Goal: Download file/media

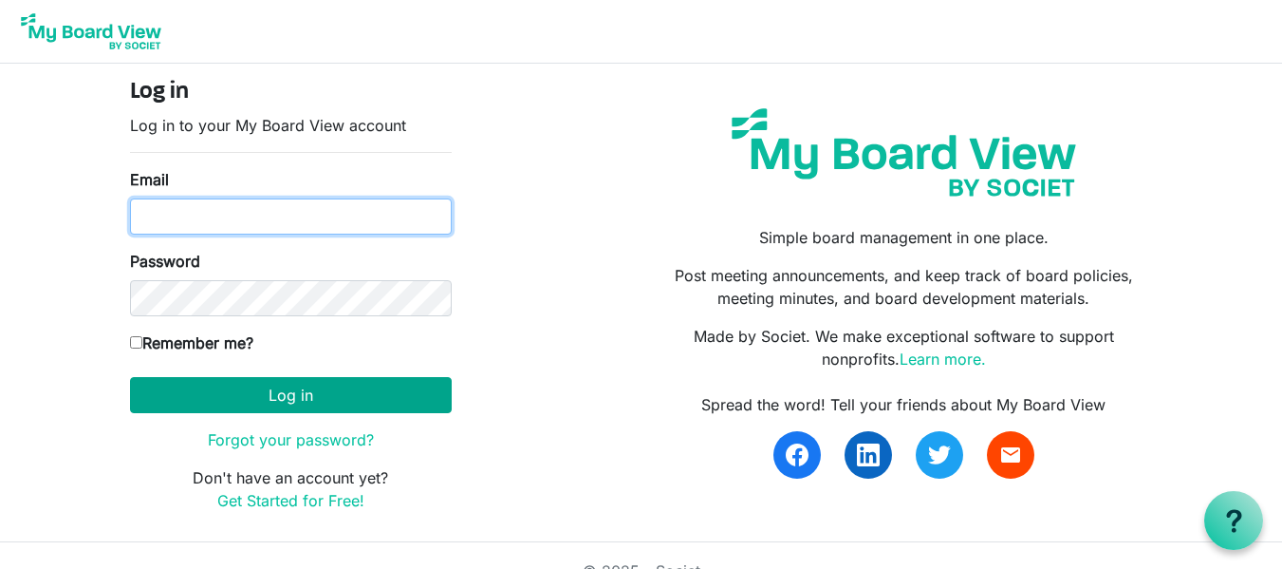
type input "[EMAIL_ADDRESS][DOMAIN_NAME]"
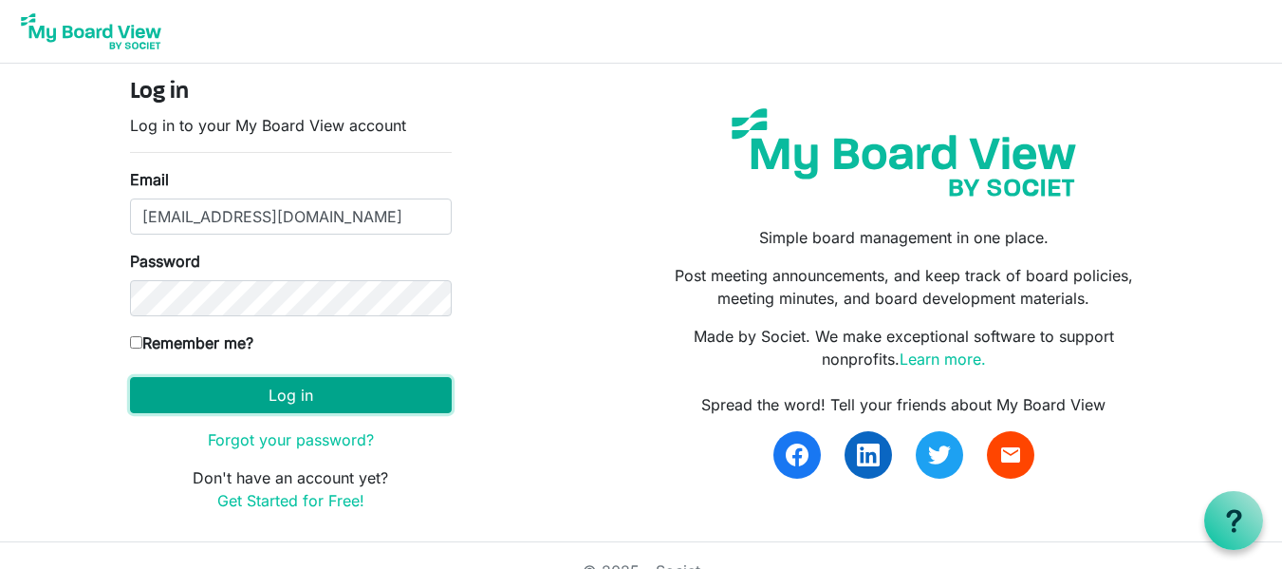
click at [251, 390] on button "Log in" at bounding box center [291, 395] width 322 height 36
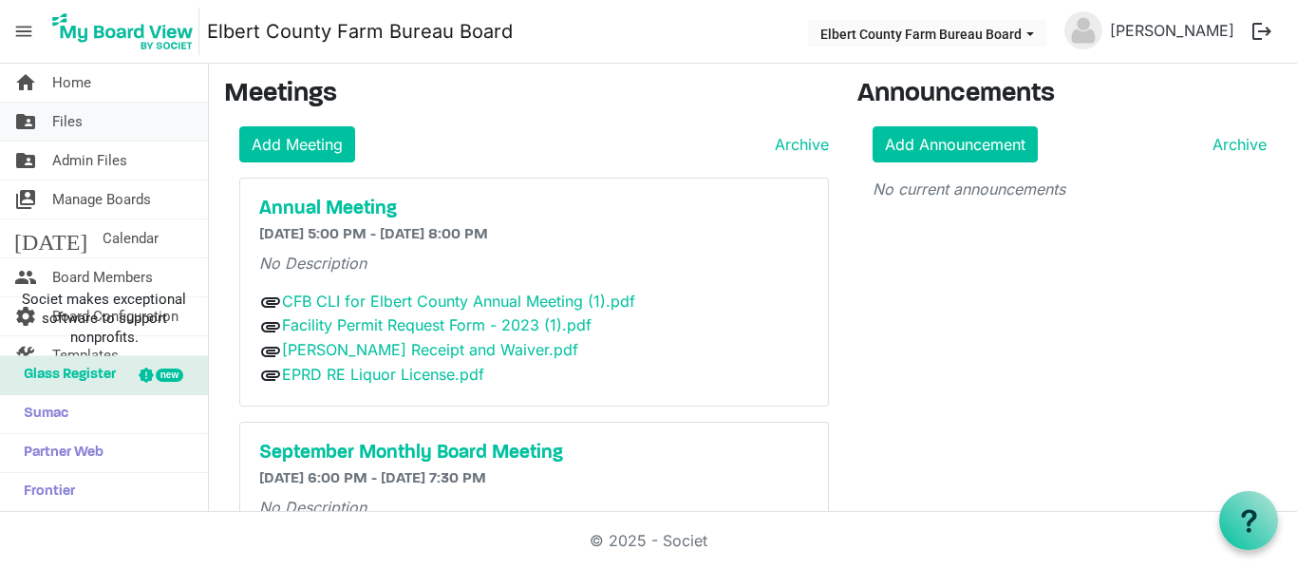
click at [80, 115] on span "Files" at bounding box center [67, 122] width 30 height 38
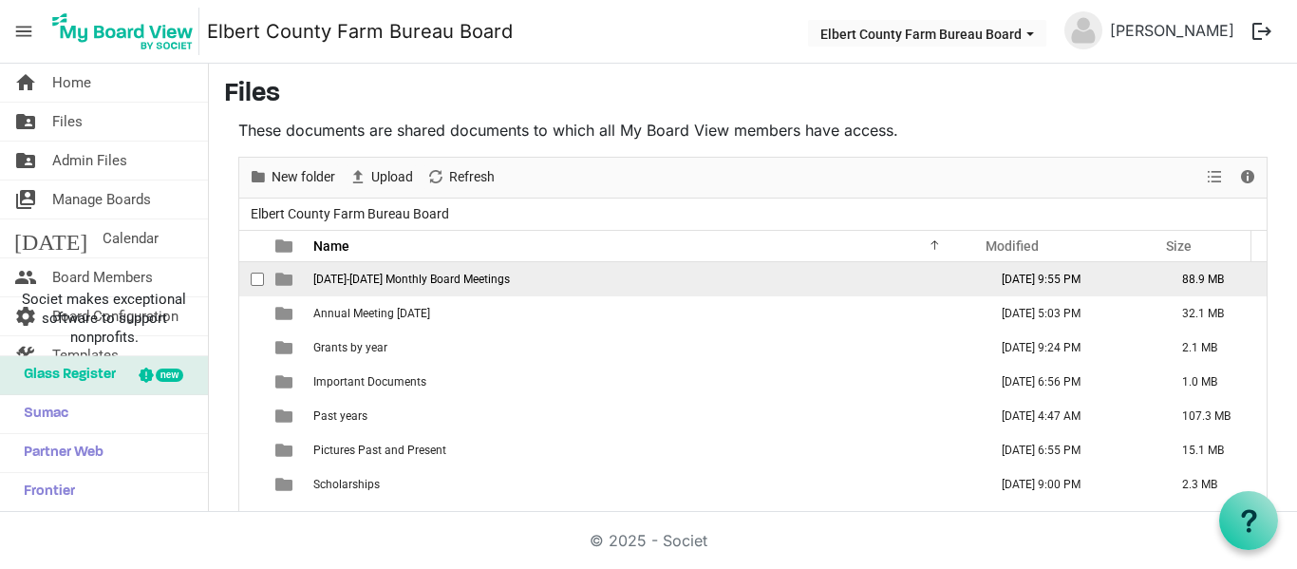
click at [361, 279] on span "2024-2025 Monthly Board Meetings" at bounding box center [411, 278] width 196 height 13
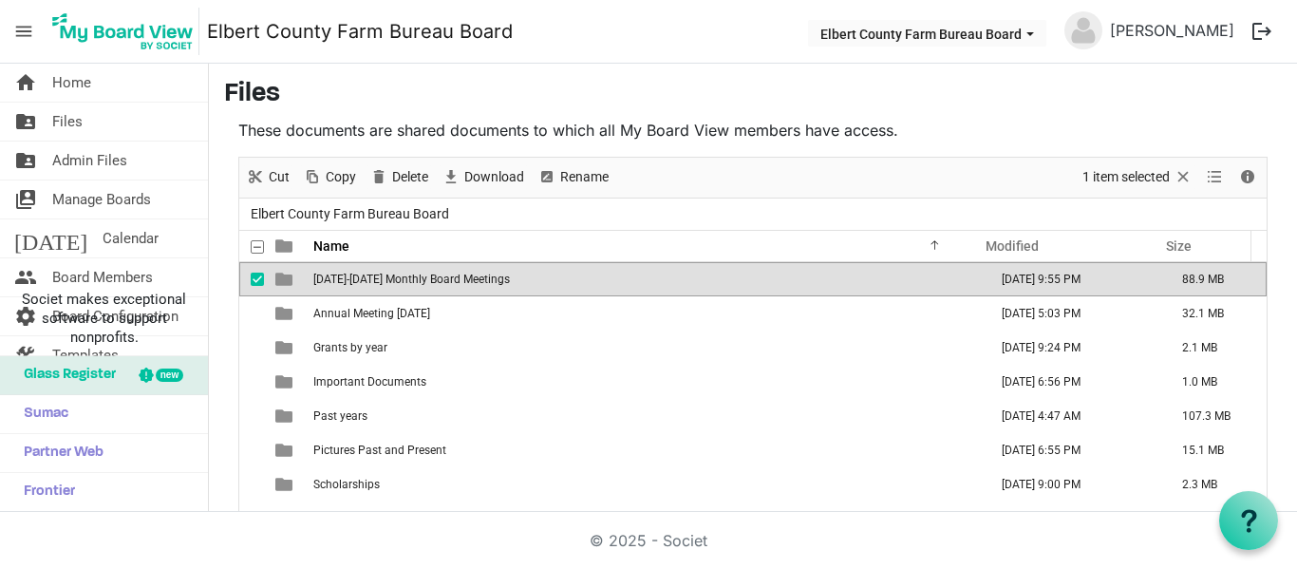
click at [506, 288] on td "2024-2025 Monthly Board Meetings" at bounding box center [645, 279] width 674 height 34
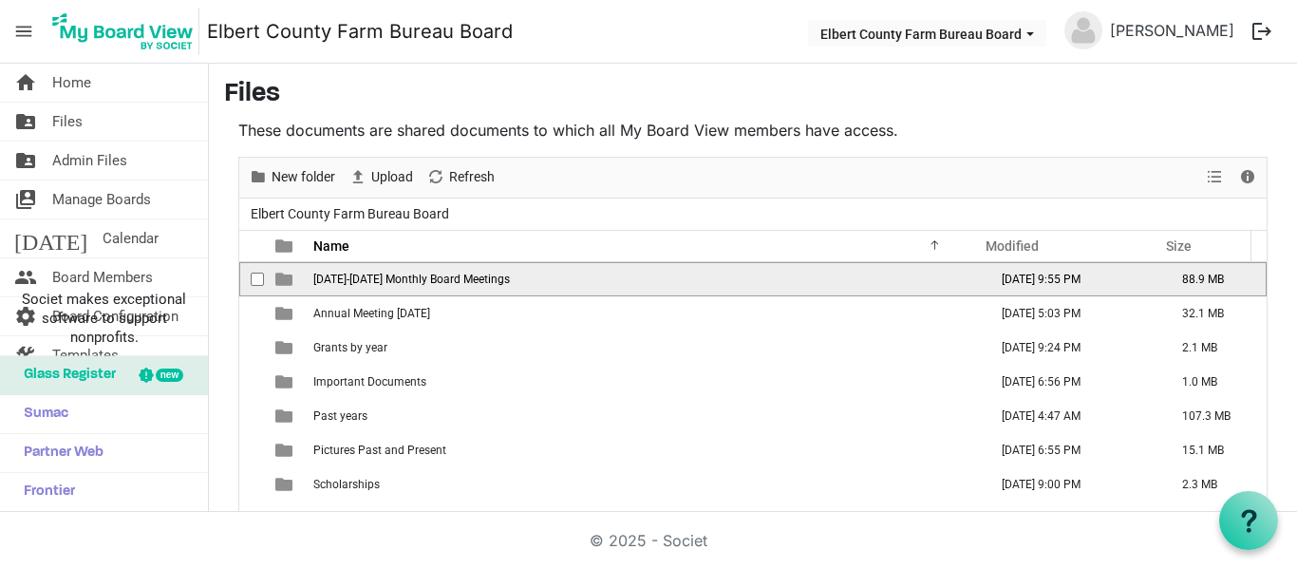
click at [506, 288] on td "2024-2025 Monthly Board Meetings" at bounding box center [645, 279] width 674 height 34
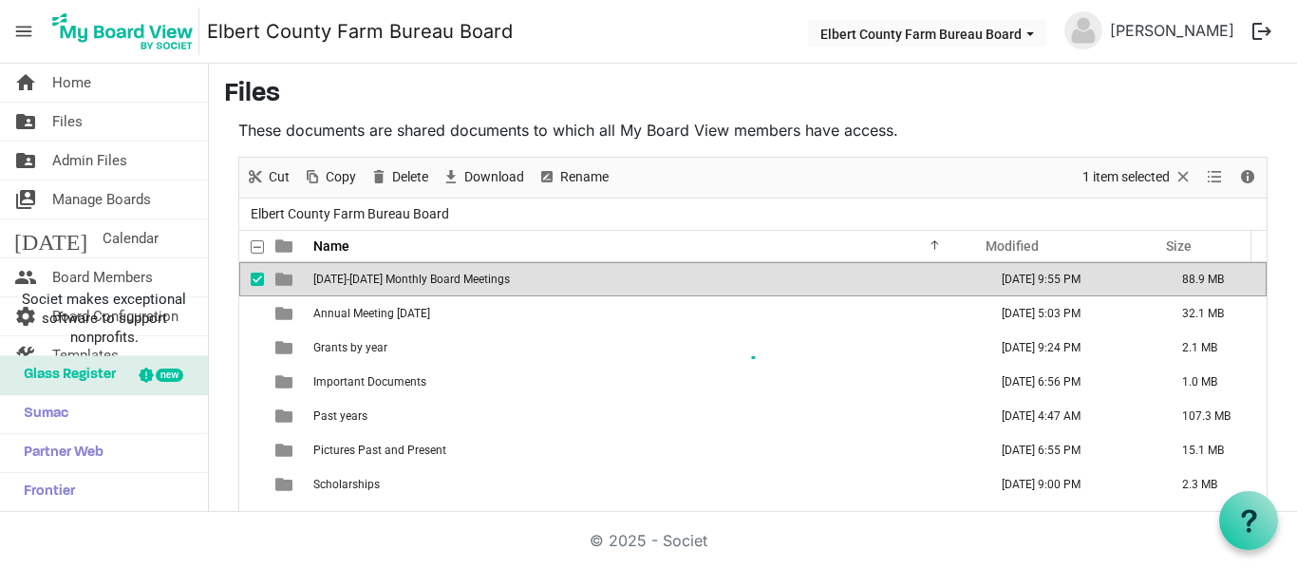
scroll to position [71, 0]
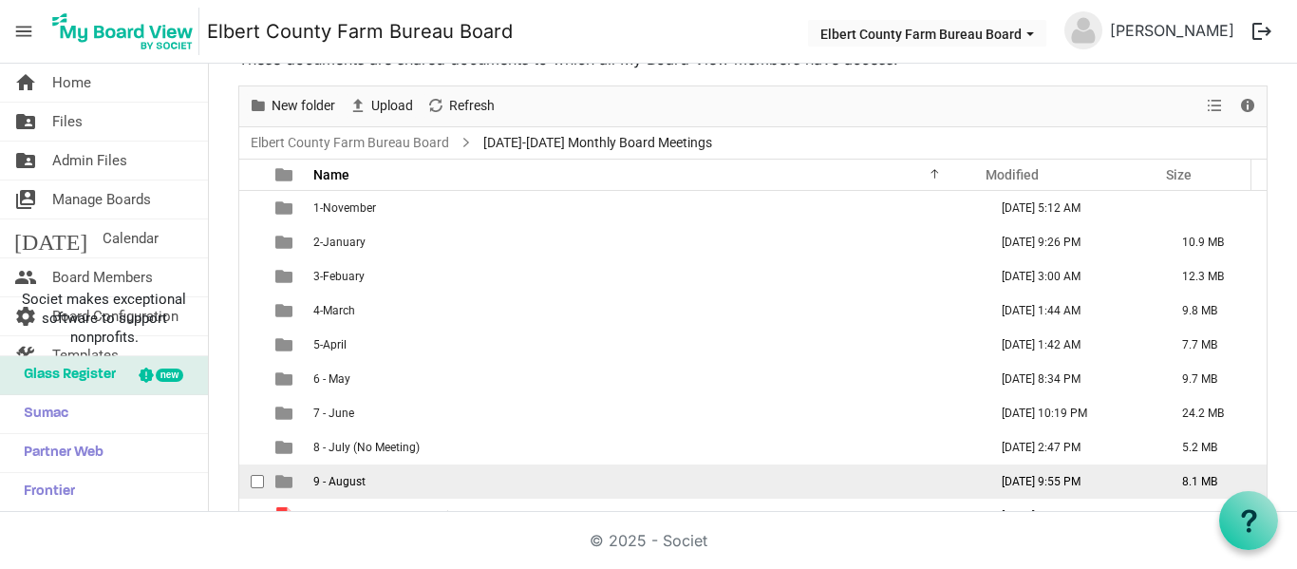
click at [346, 481] on span "9 - August" at bounding box center [339, 481] width 52 height 13
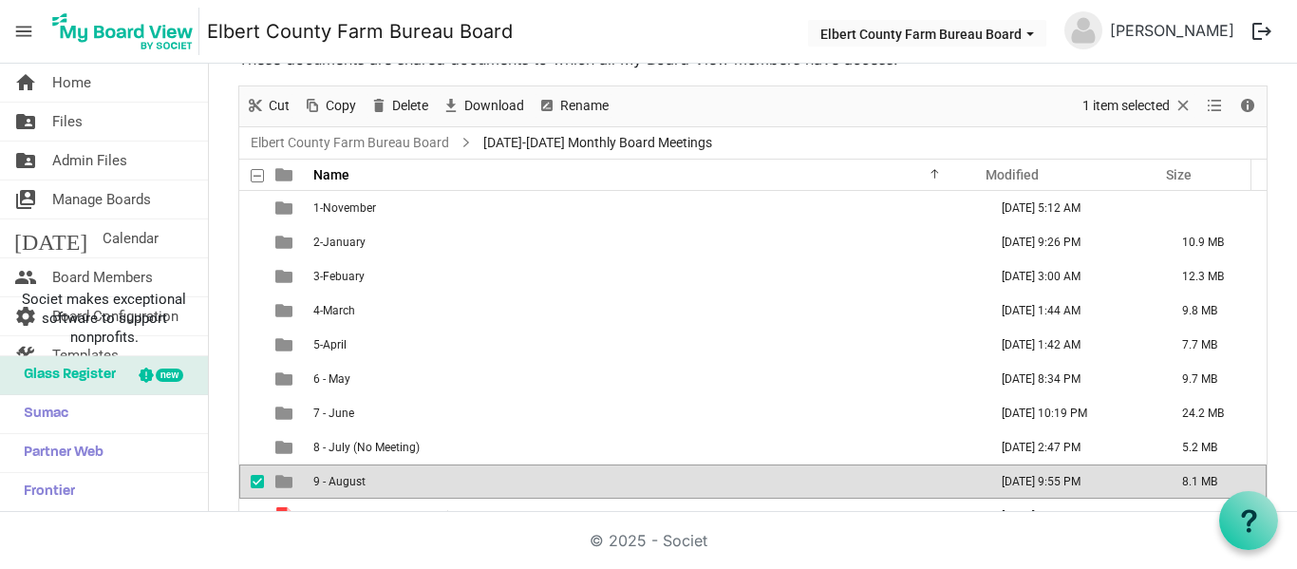
click at [346, 481] on span "9 - August" at bounding box center [339, 481] width 52 height 13
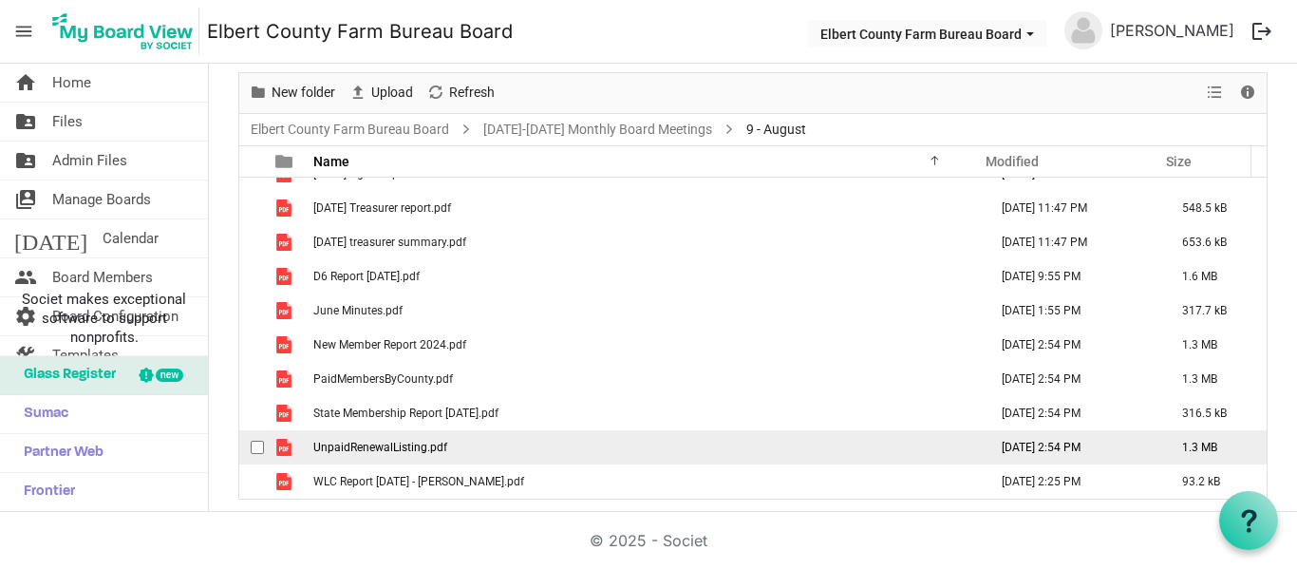
scroll to position [87, 0]
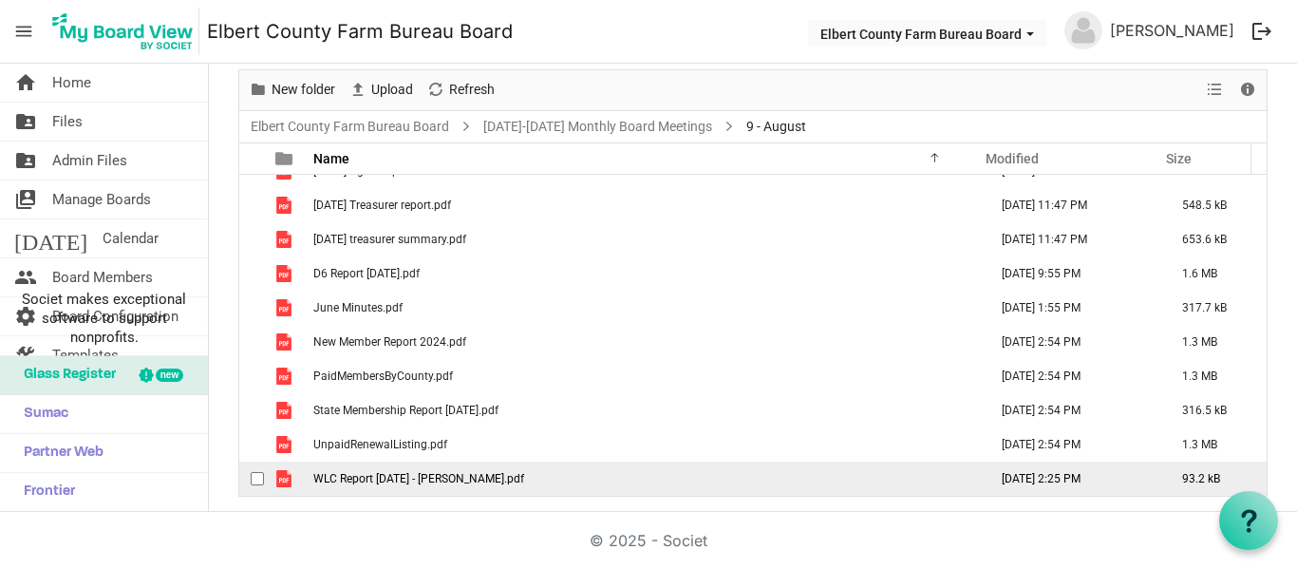
click at [409, 476] on span "WLC Report 8.28.25 - Elbert.pdf" at bounding box center [418, 478] width 211 height 13
